Goal: Task Accomplishment & Management: Complete application form

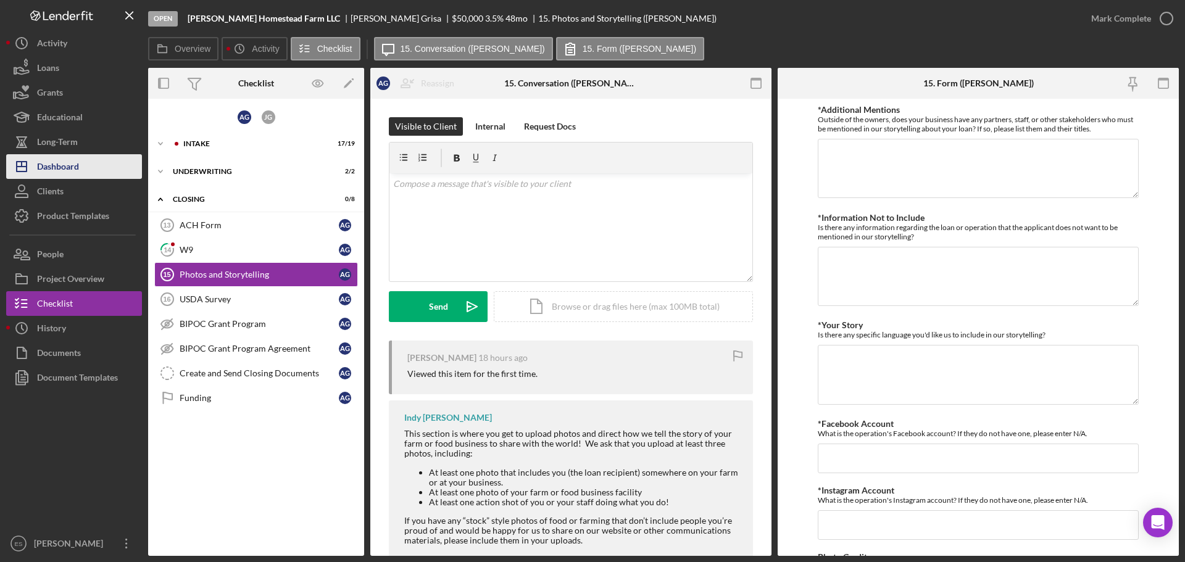
click at [63, 159] on div "Dashboard" at bounding box center [58, 168] width 42 height 28
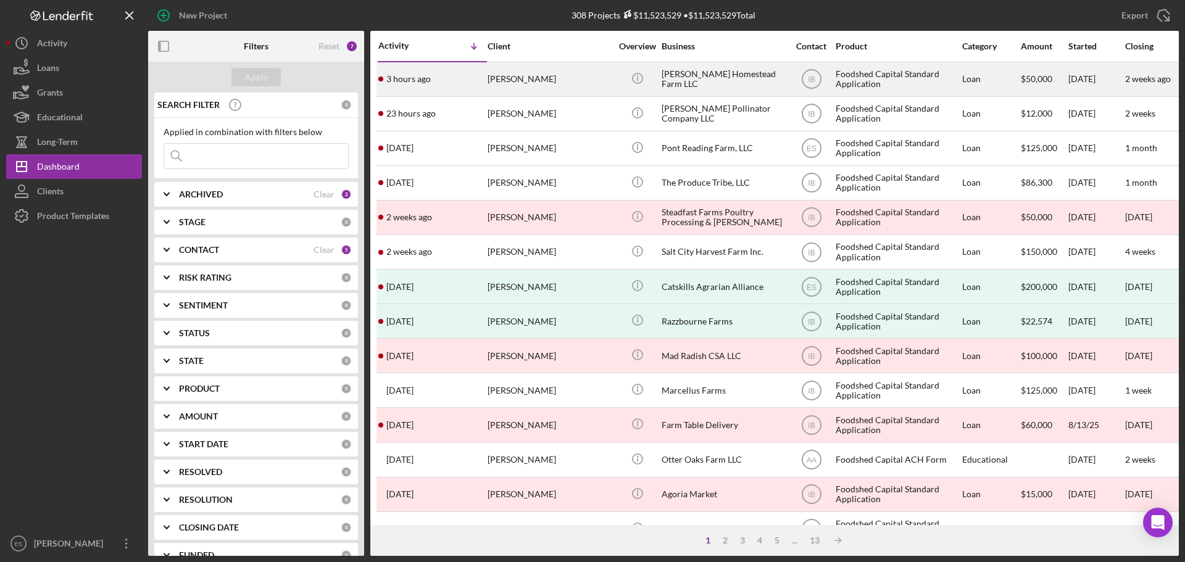
click at [575, 85] on div "[PERSON_NAME]" at bounding box center [548, 79] width 123 height 33
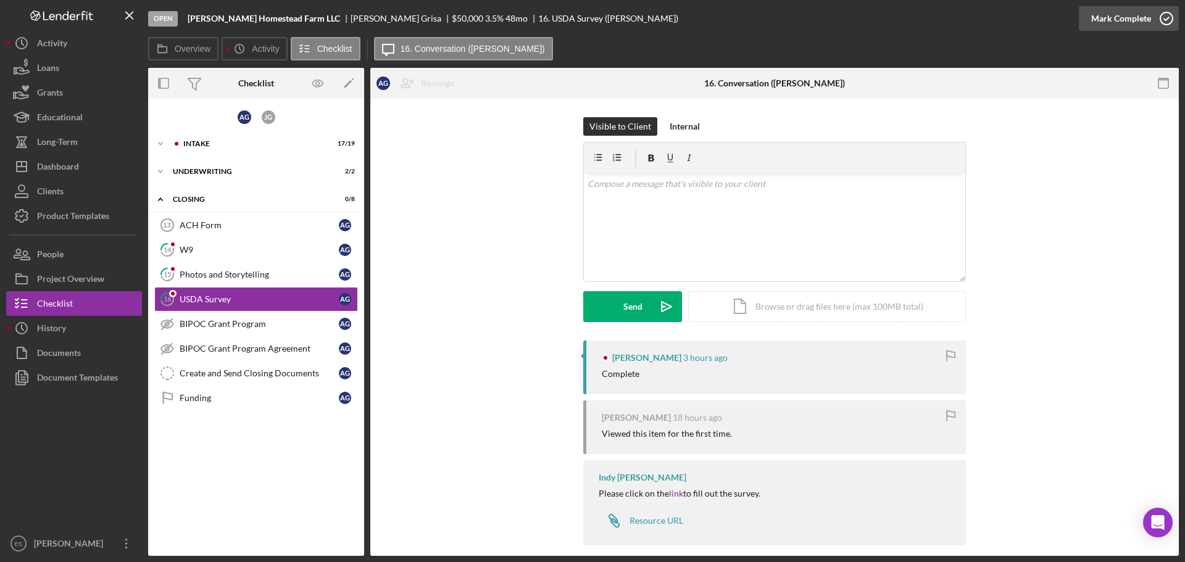
click at [1126, 17] on div "Mark Complete" at bounding box center [1121, 18] width 60 height 25
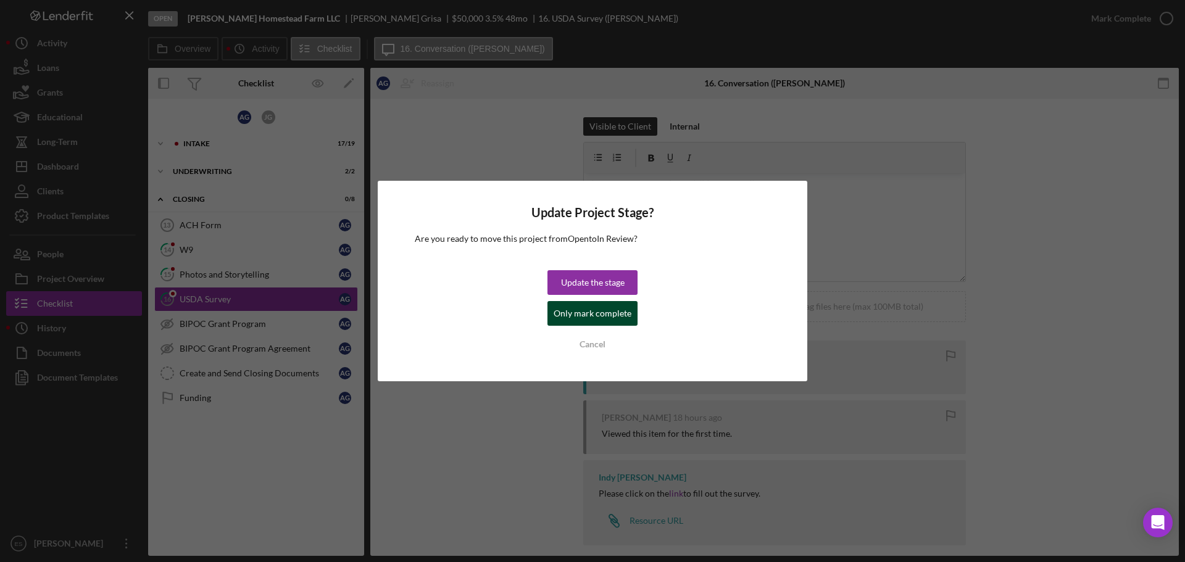
click at [575, 316] on div "Only mark complete" at bounding box center [592, 313] width 78 height 25
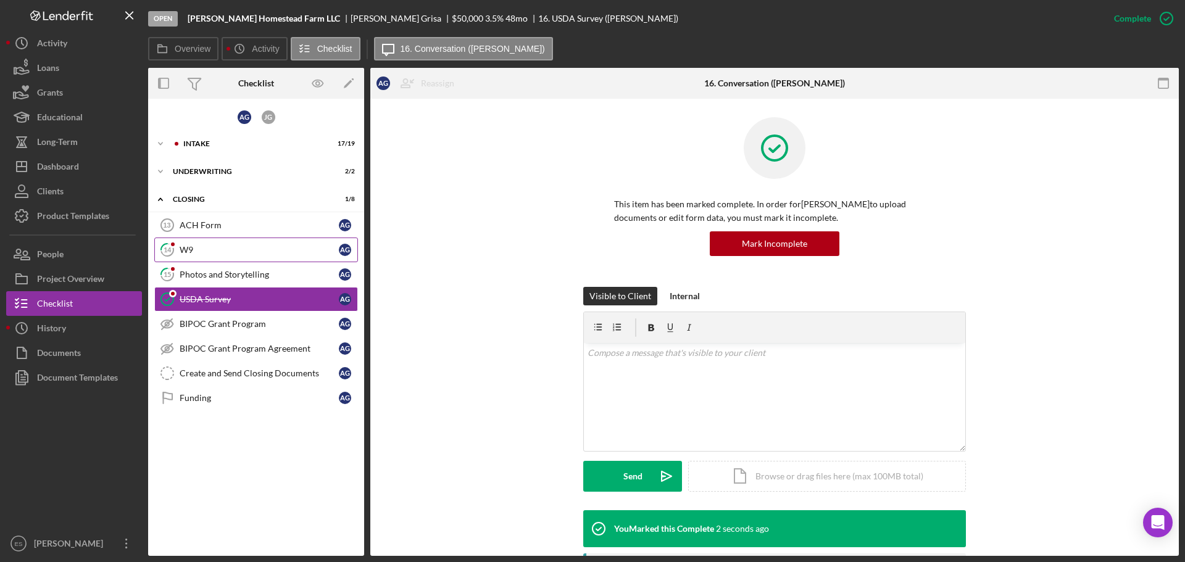
click at [247, 245] on div "W9" at bounding box center [259, 250] width 159 height 10
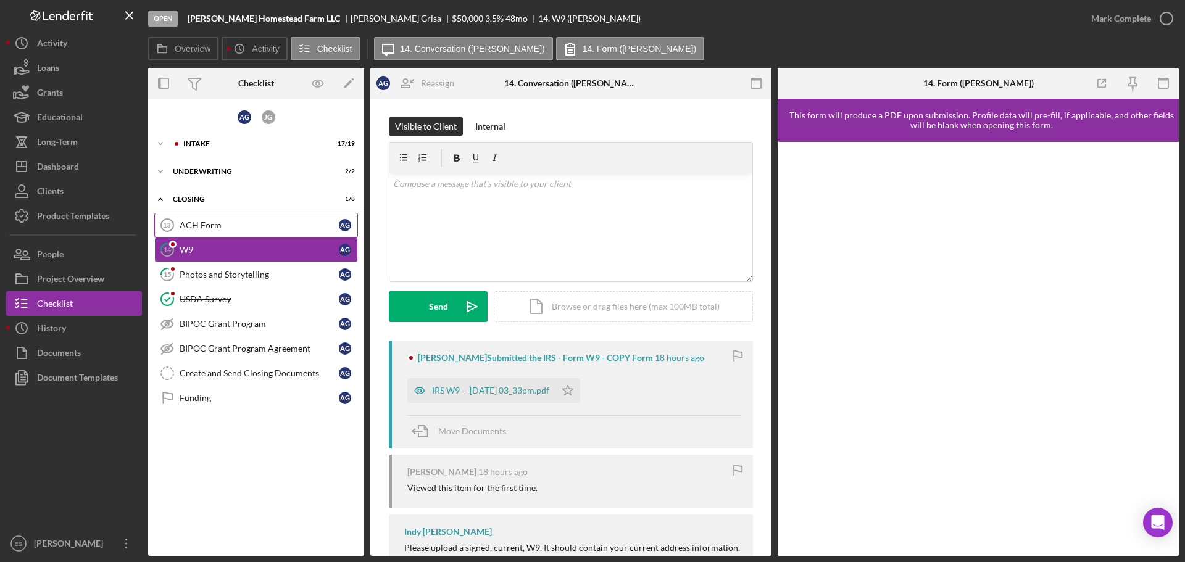
click at [248, 223] on div "ACH Form" at bounding box center [259, 225] width 159 height 10
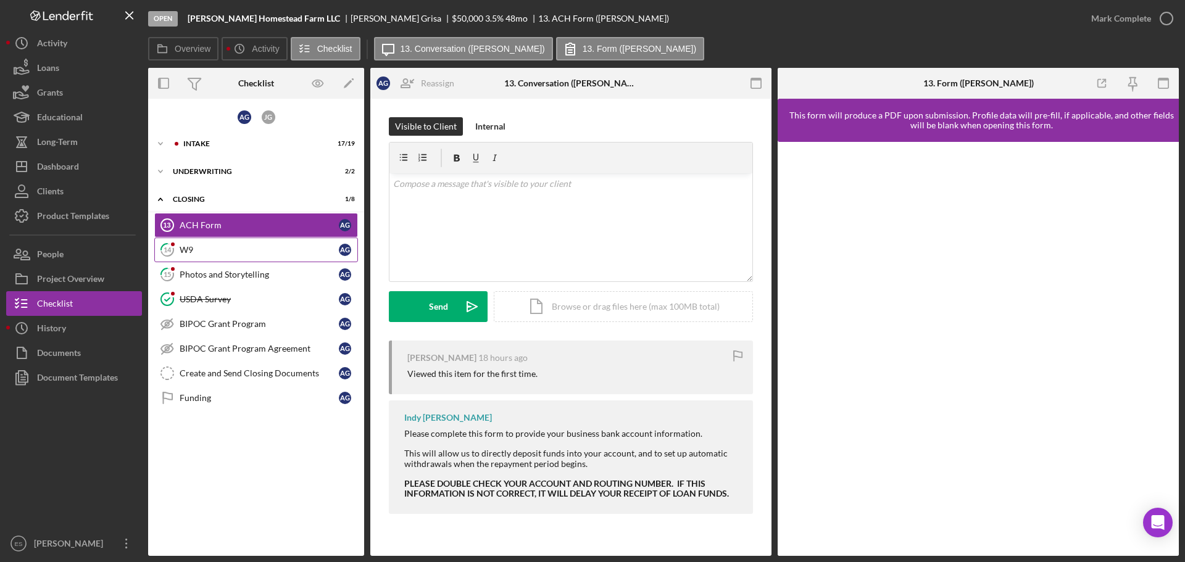
click at [253, 246] on div "W9" at bounding box center [259, 250] width 159 height 10
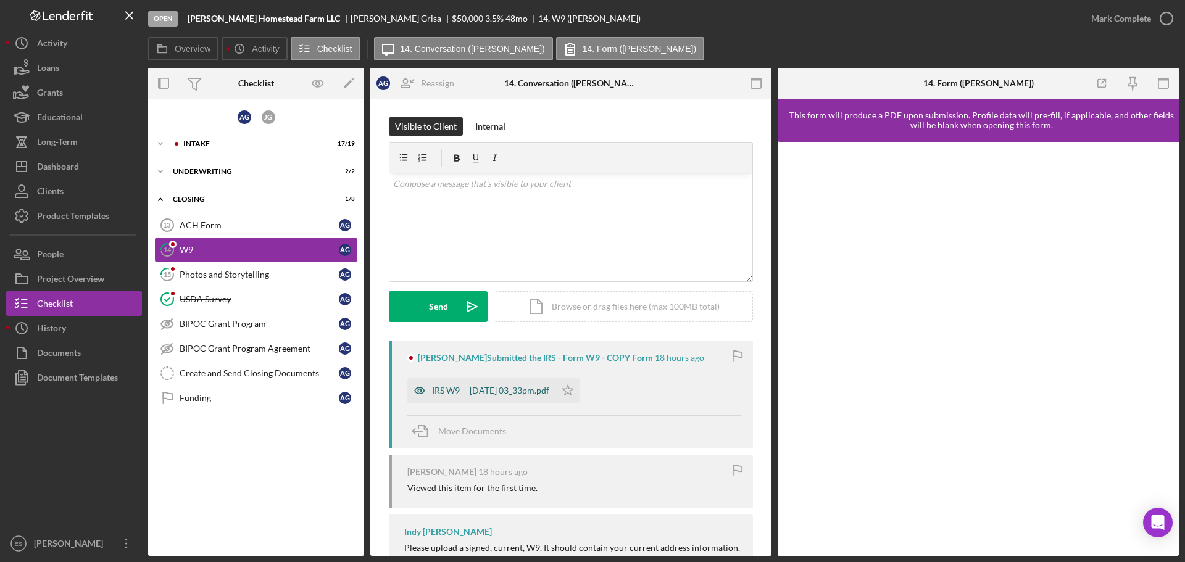
click at [484, 395] on div "IRS W9 -- [DATE] 03_33pm.pdf" at bounding box center [490, 391] width 117 height 10
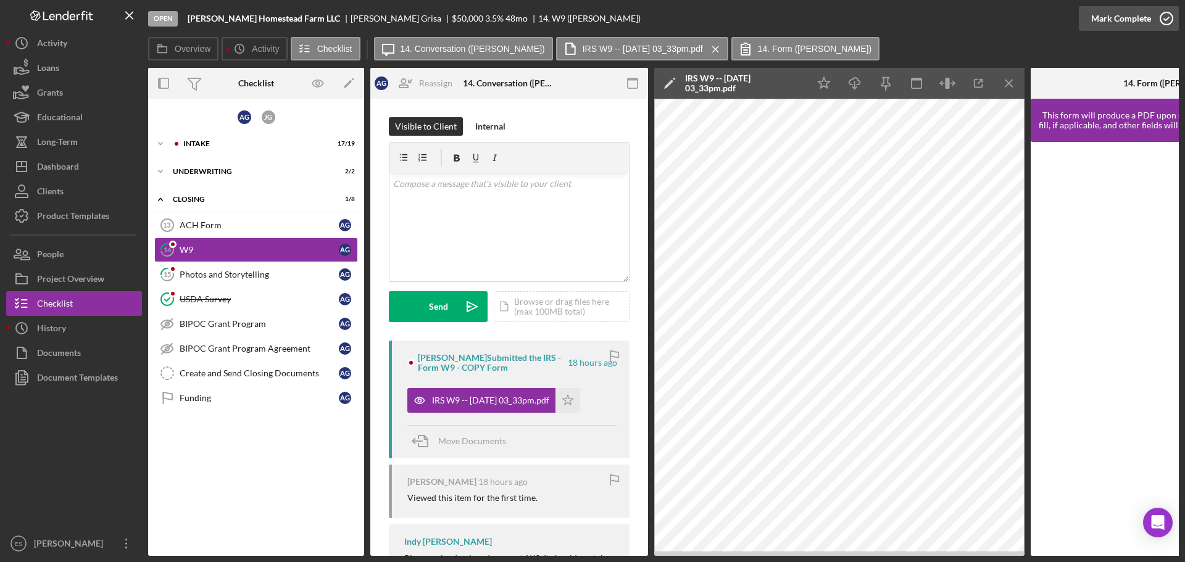
click at [1112, 20] on div "Mark Complete" at bounding box center [1121, 18] width 60 height 25
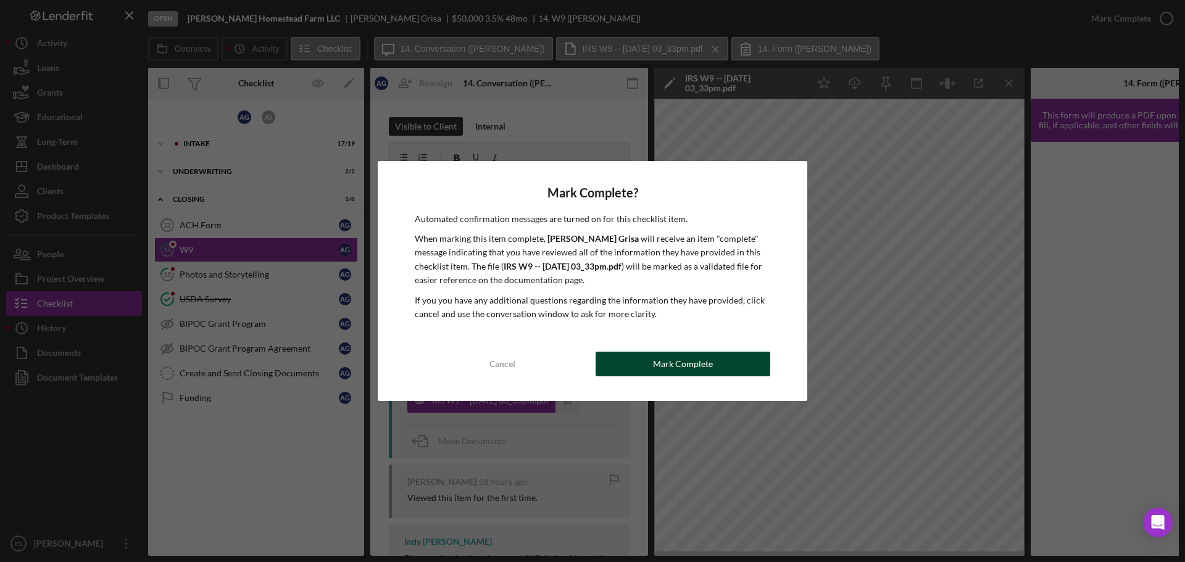
click at [614, 368] on button "Mark Complete" at bounding box center [682, 364] width 175 height 25
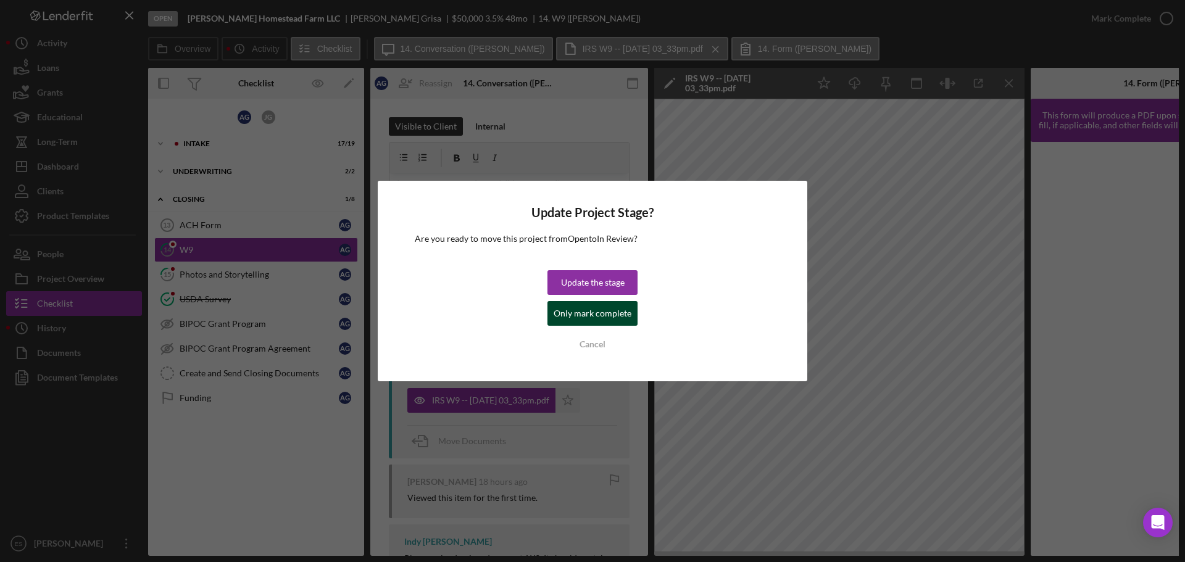
click at [595, 307] on div "Only mark complete" at bounding box center [592, 313] width 78 height 25
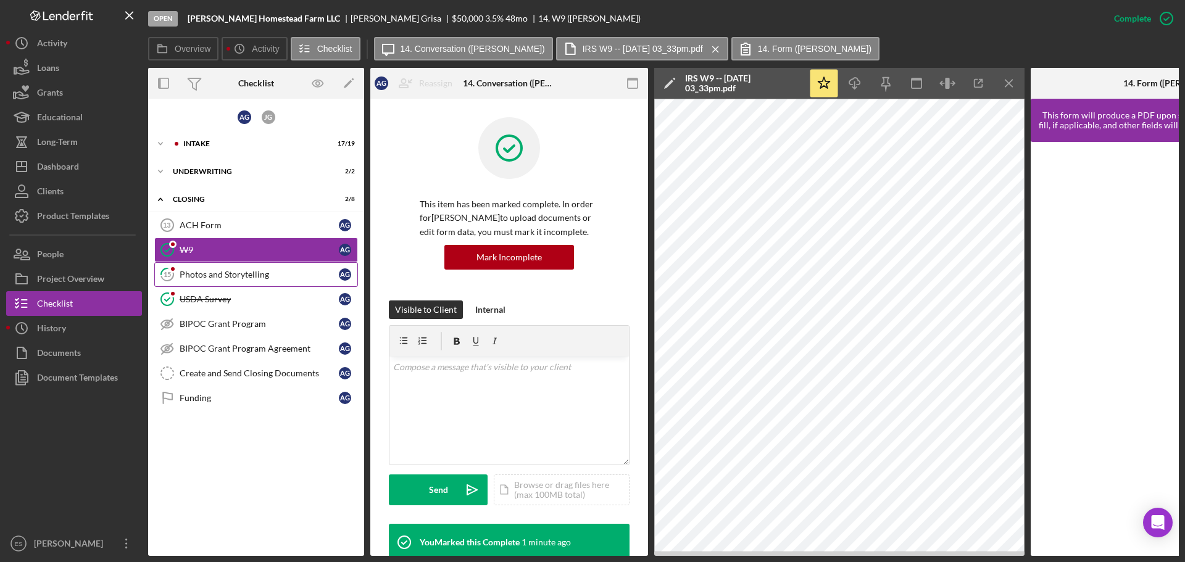
click at [263, 276] on div "Photos and Storytelling" at bounding box center [259, 275] width 159 height 10
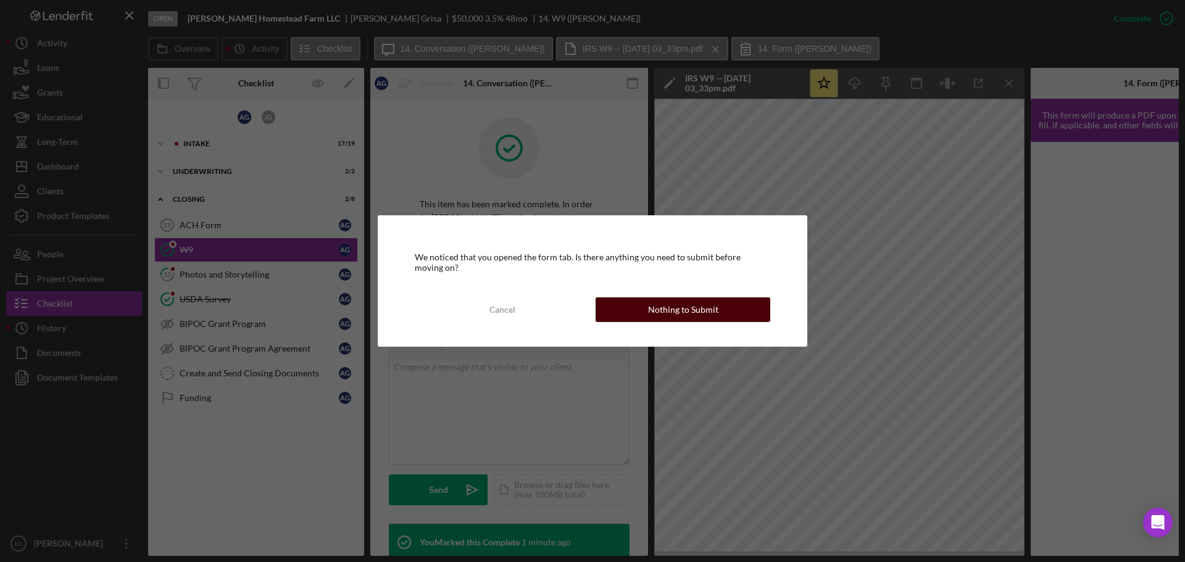
click at [650, 311] on div "Nothing to Submit" at bounding box center [683, 309] width 70 height 25
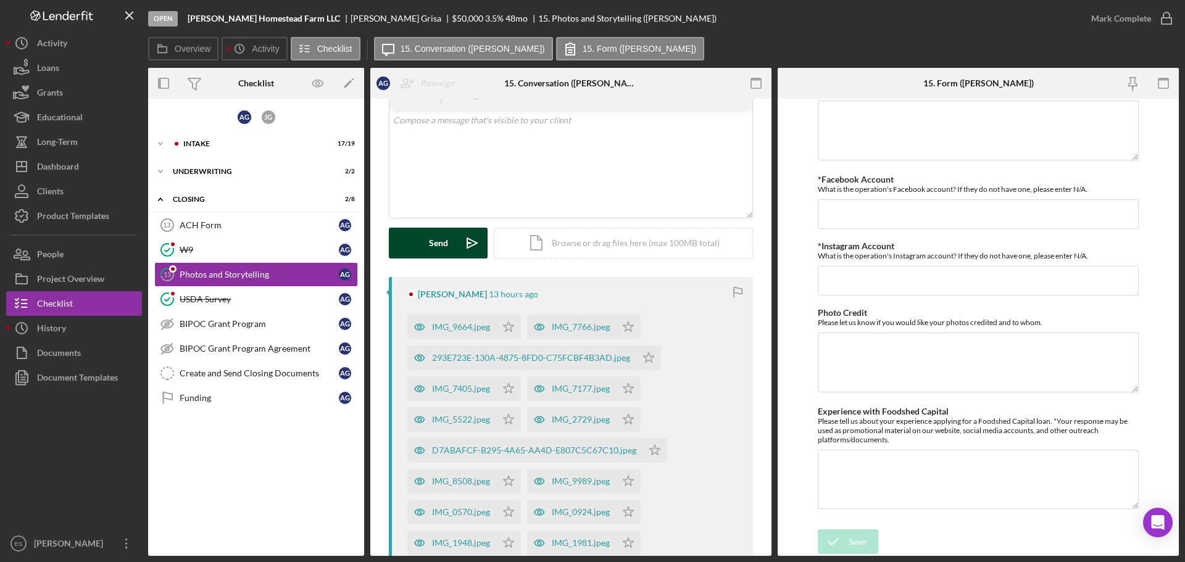
scroll to position [62, 0]
click at [458, 329] on div "IMG_9664.jpeg" at bounding box center [461, 329] width 58 height 10
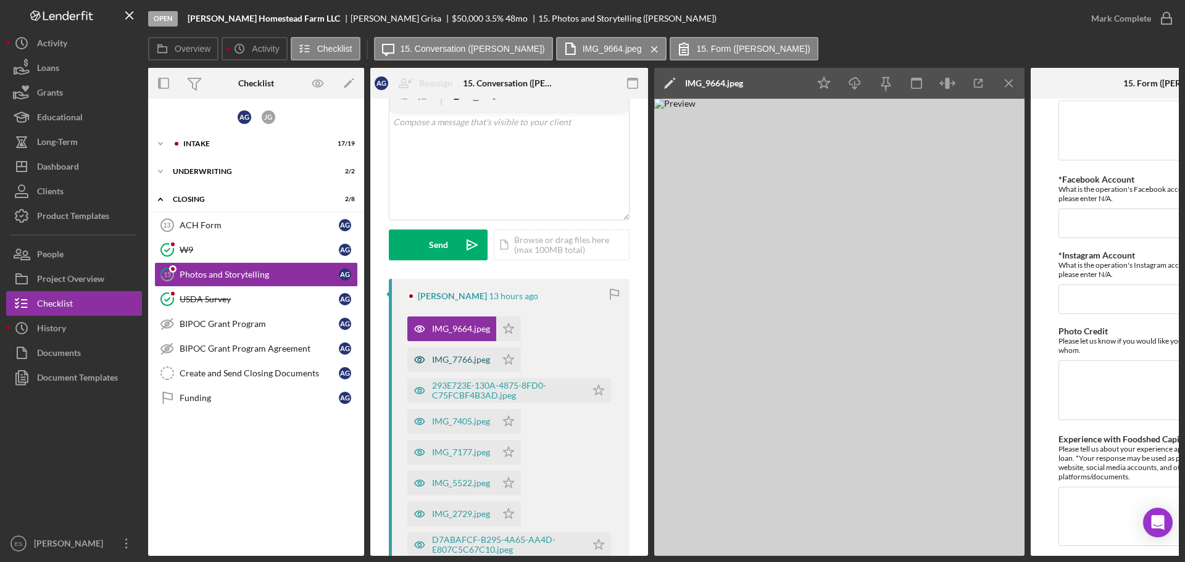
click at [463, 360] on div "IMG_7766.jpeg" at bounding box center [461, 360] width 58 height 10
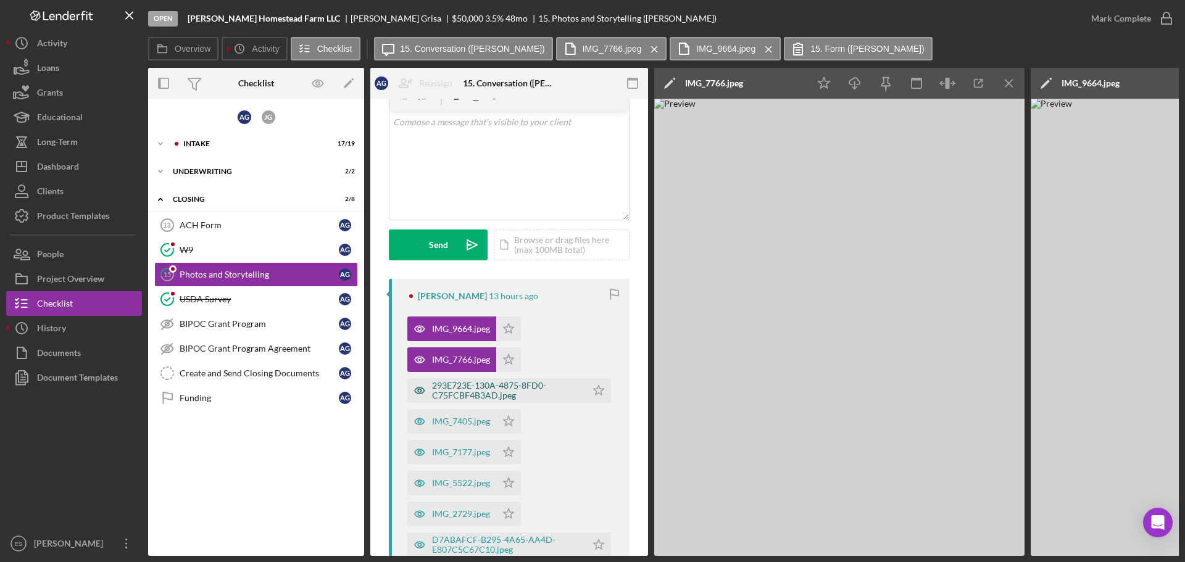
click at [450, 393] on div "293E723E-130A-4875-8FD0-C75FCBF4B3AD.jpeg" at bounding box center [506, 391] width 148 height 20
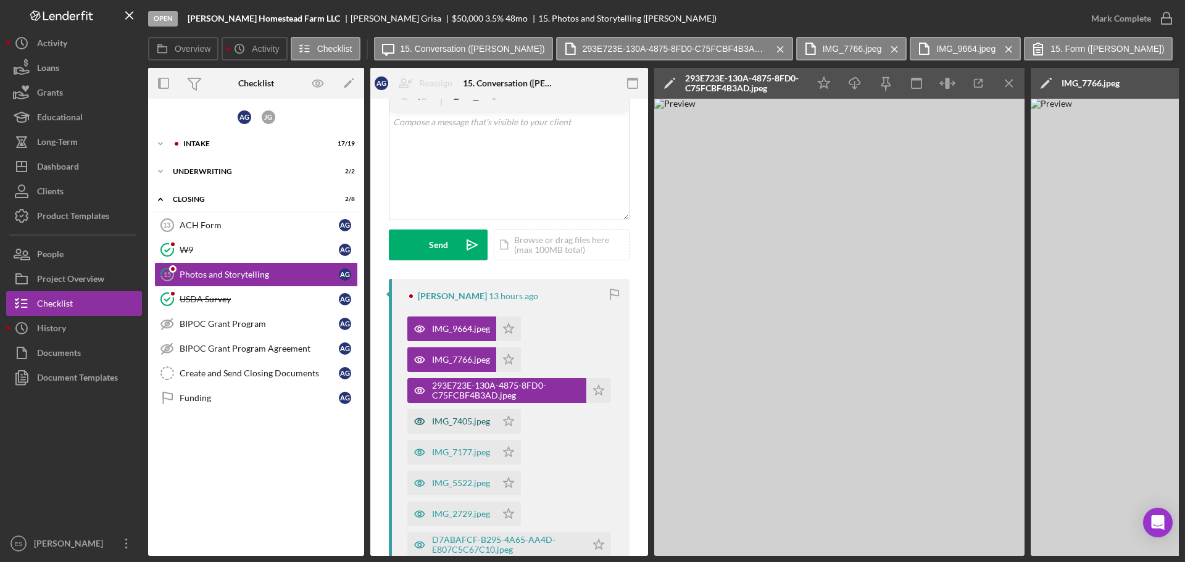
click at [452, 421] on div "IMG_7405.jpeg" at bounding box center [461, 421] width 58 height 10
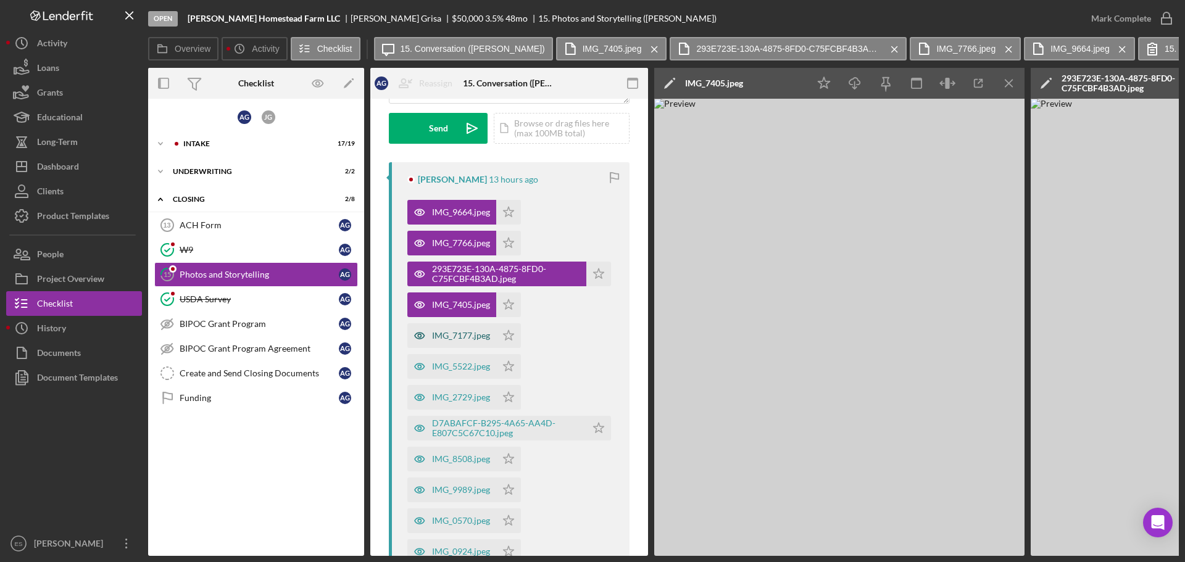
scroll to position [185, 0]
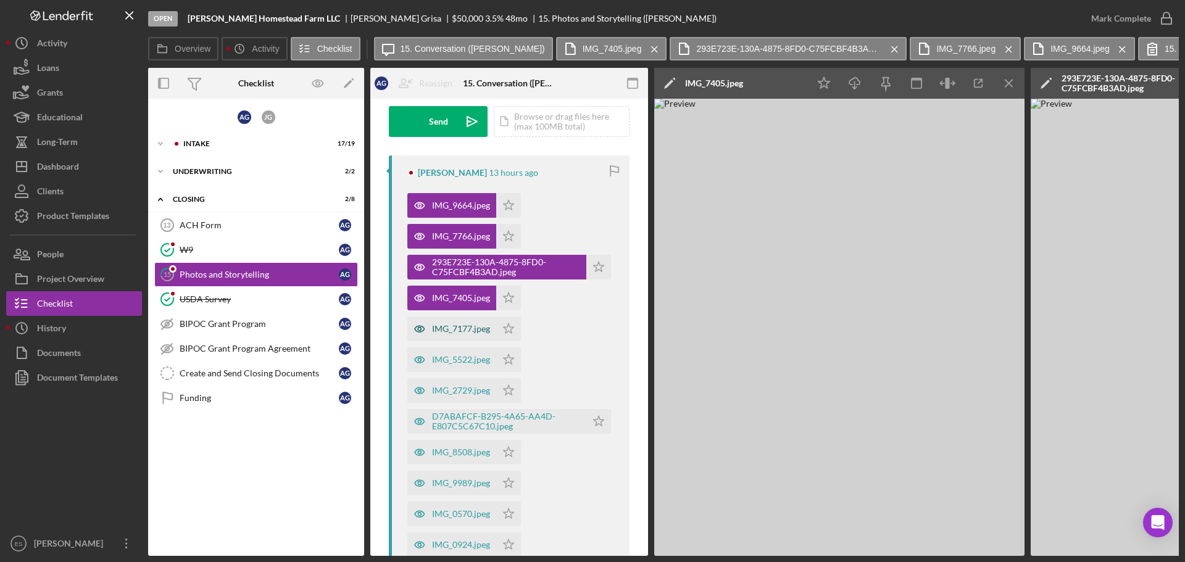
click at [452, 336] on div "IMG_7177.jpeg" at bounding box center [451, 328] width 89 height 25
click at [445, 360] on div "IMG_5522.jpeg" at bounding box center [461, 360] width 58 height 10
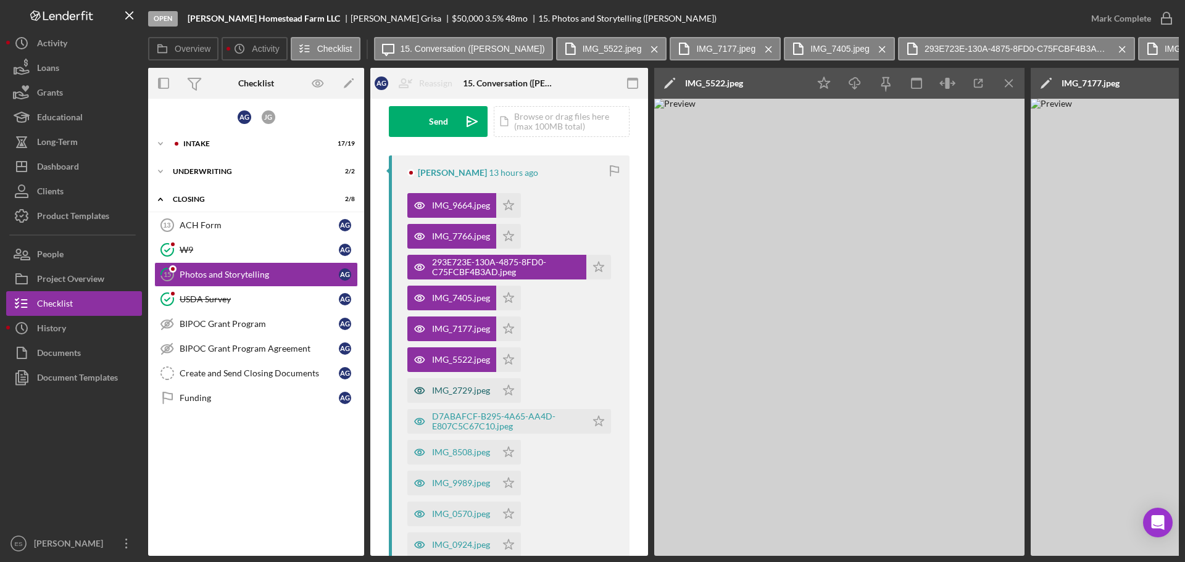
click at [446, 389] on div "IMG_2729.jpeg" at bounding box center [461, 391] width 58 height 10
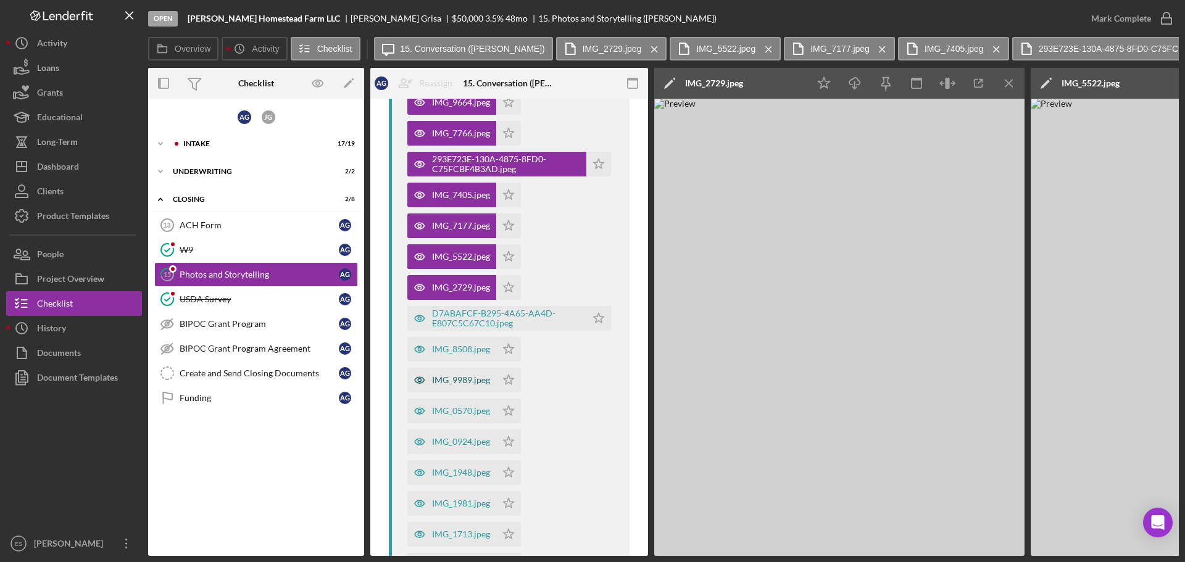
scroll to position [308, 0]
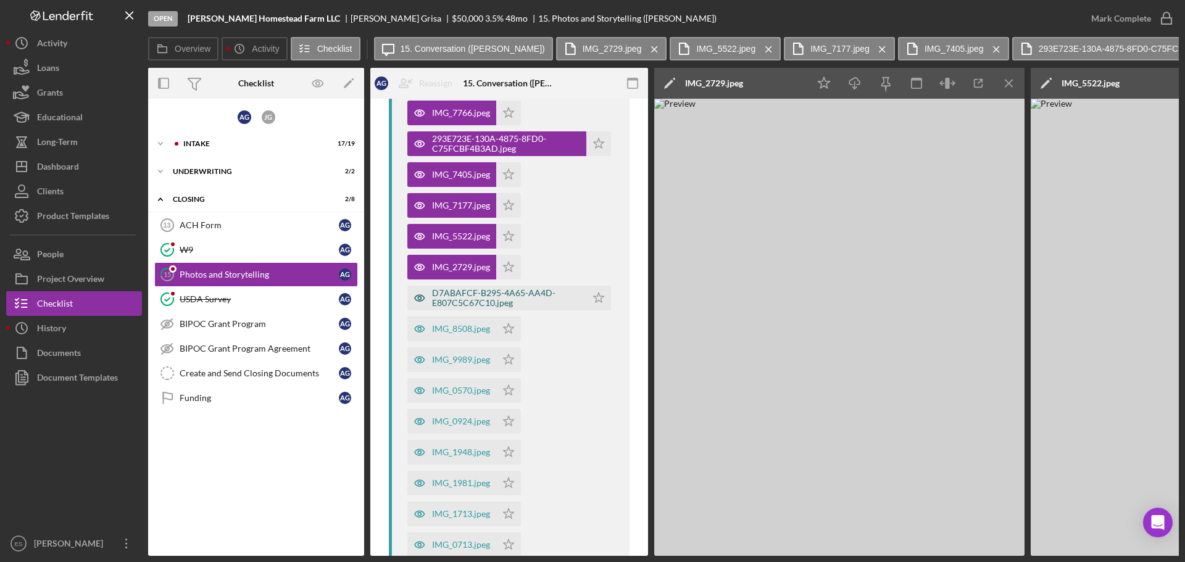
click at [455, 305] on div "D7ABAFCF-B295-4A65-AA4D-E807C5C67C10.jpeg" at bounding box center [506, 298] width 148 height 20
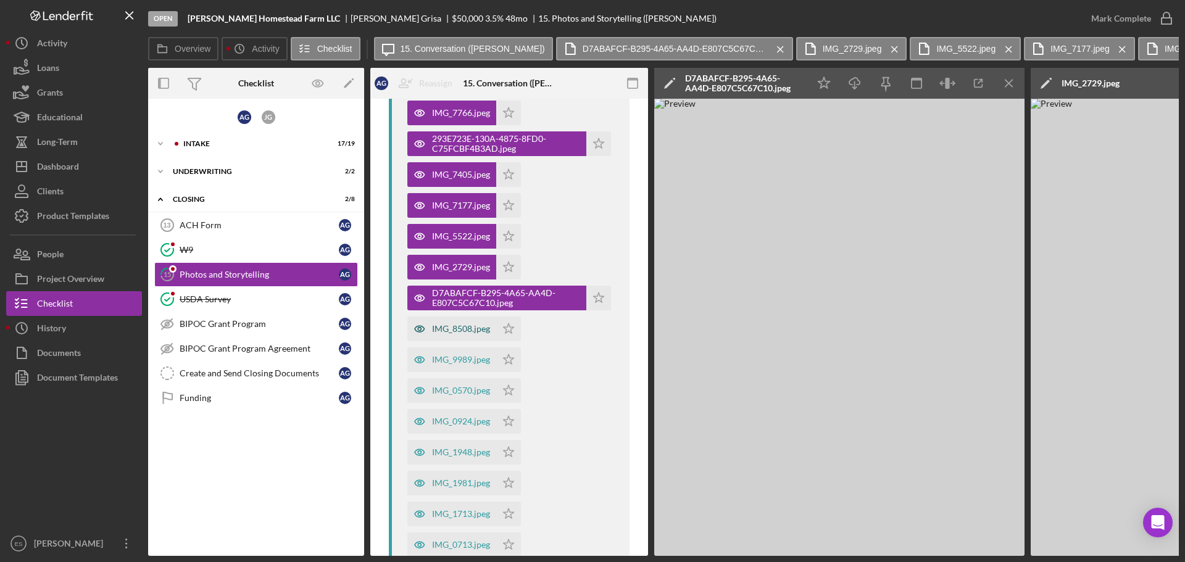
click at [452, 334] on div "IMG_8508.jpeg" at bounding box center [461, 329] width 58 height 10
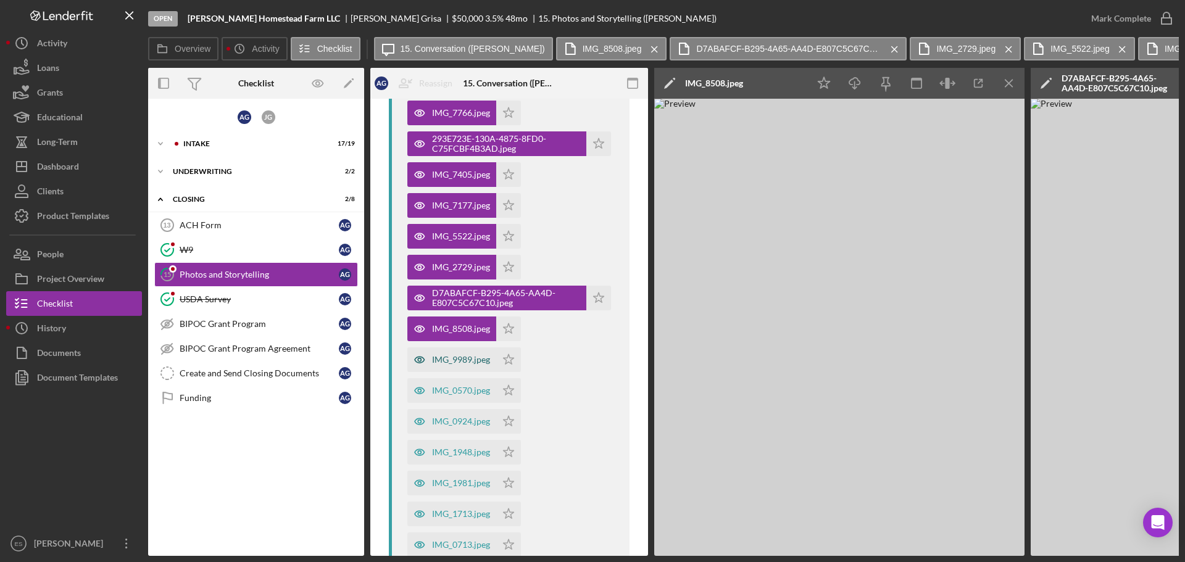
click at [449, 361] on div "IMG_9989.jpeg" at bounding box center [461, 360] width 58 height 10
click at [452, 391] on div "IMG_0570.jpeg" at bounding box center [461, 391] width 58 height 10
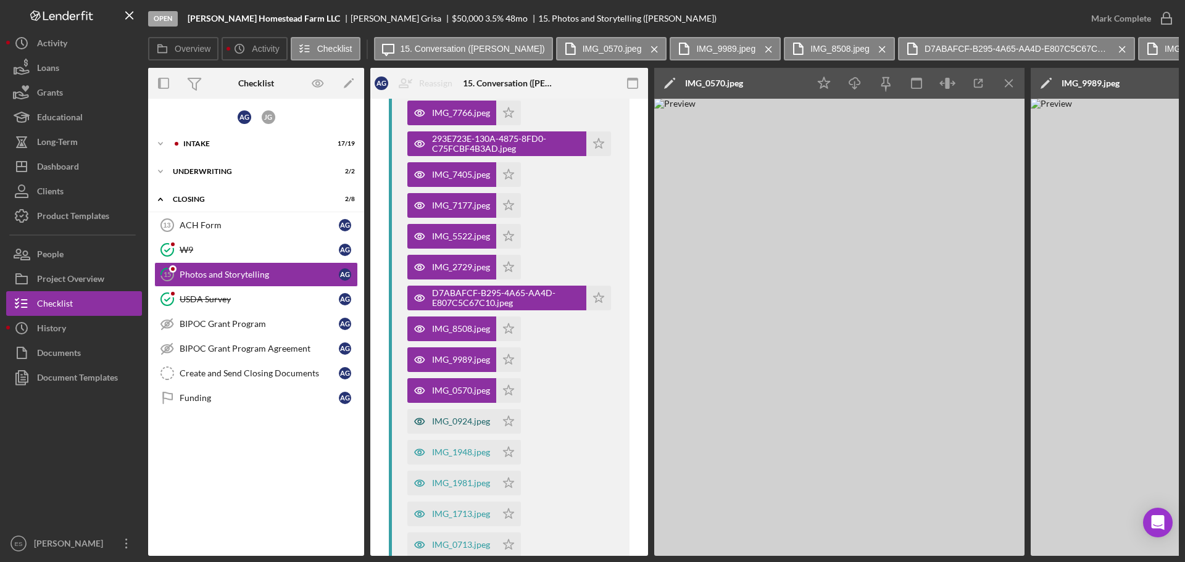
click at [455, 419] on div "IMG_0924.jpeg" at bounding box center [461, 421] width 58 height 10
